Goal: Task Accomplishment & Management: Complete application form

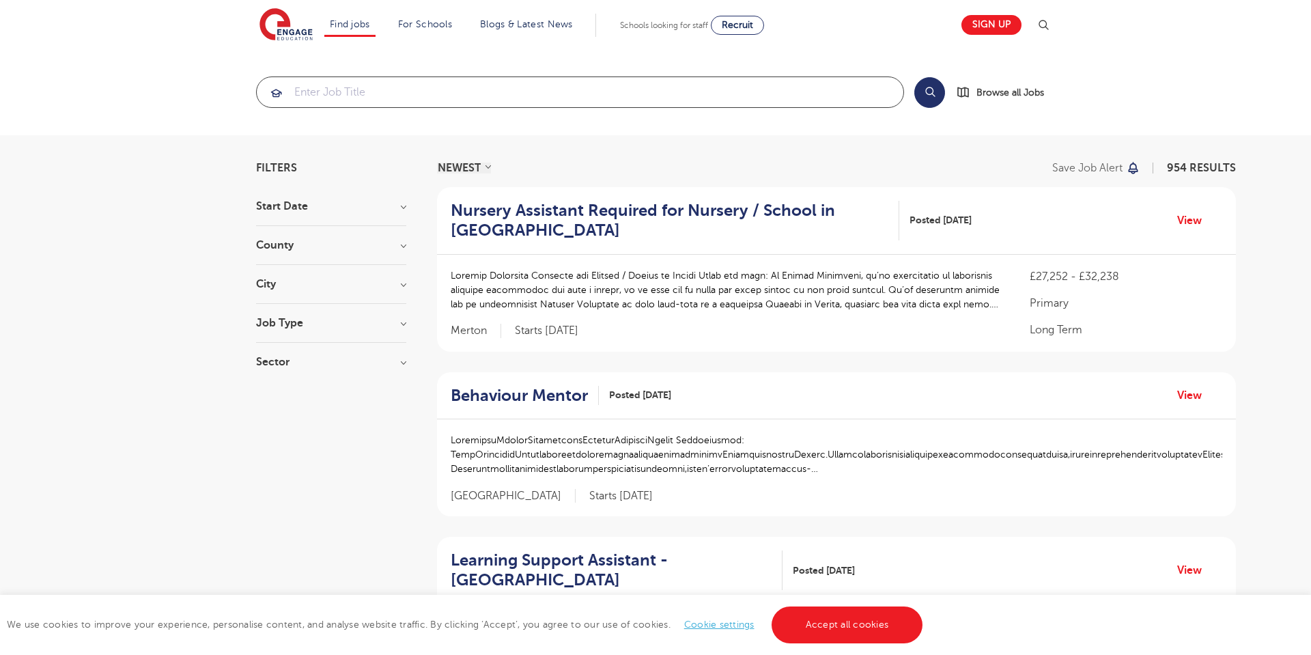
click at [386, 99] on input "search" at bounding box center [580, 92] width 647 height 30
paste input "171371"
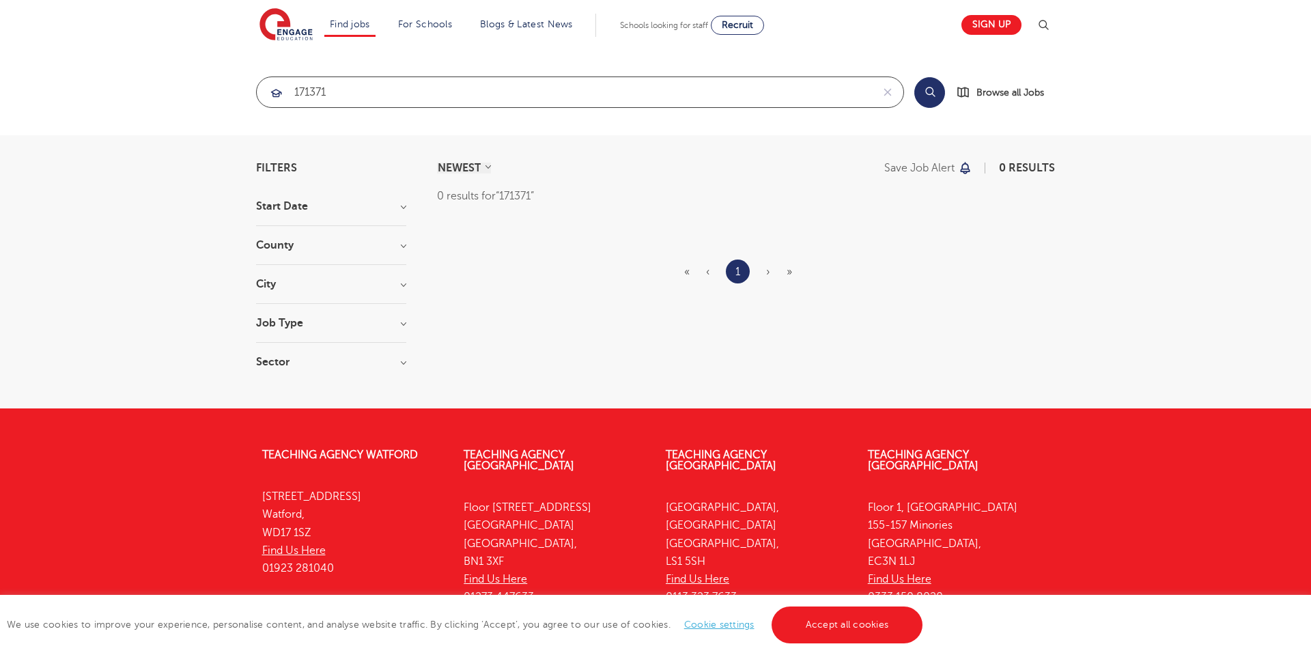
type input "171371"
click at [933, 92] on button "Search" at bounding box center [929, 92] width 31 height 31
